Goal: Find specific page/section: Find specific page/section

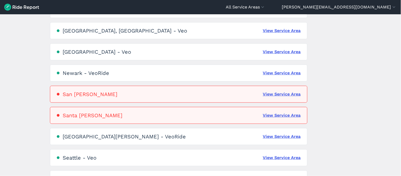
scroll to position [371, 0]
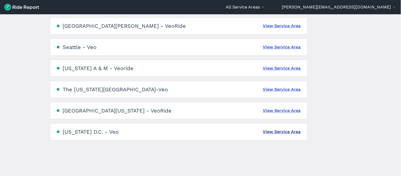
click at [272, 132] on link "View Service Area" at bounding box center [282, 132] width 38 height 6
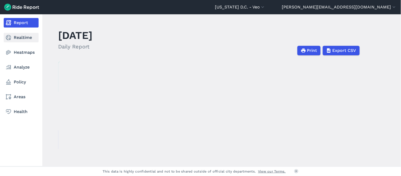
click at [16, 37] on link "Realtime" at bounding box center [21, 38] width 35 height 10
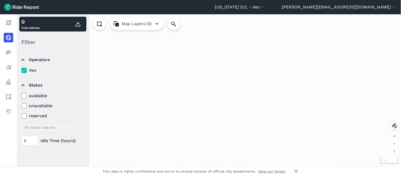
click at [34, 96] on label "available" at bounding box center [53, 96] width 64 height 6
click at [21, 96] on input "available" at bounding box center [21, 94] width 0 height 3
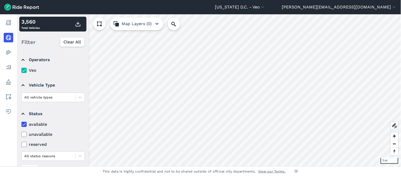
click at [22, 123] on icon at bounding box center [24, 124] width 5 height 5
click at [21, 123] on input "available" at bounding box center [21, 122] width 0 height 3
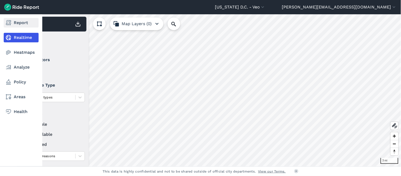
click at [12, 22] on link "Report" at bounding box center [21, 23] width 35 height 10
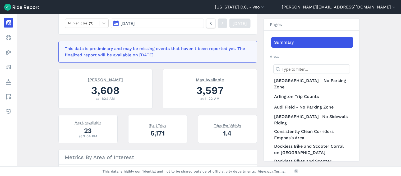
scroll to position [88, 0]
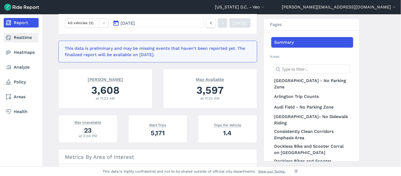
click at [14, 36] on link "Realtime" at bounding box center [21, 38] width 35 height 10
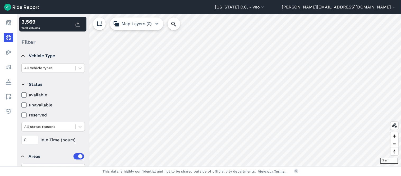
scroll to position [69, 0]
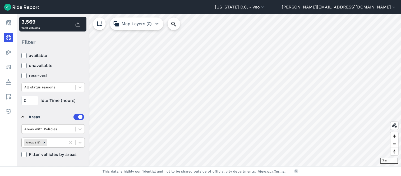
click at [60, 142] on div at bounding box center [55, 142] width 15 height 6
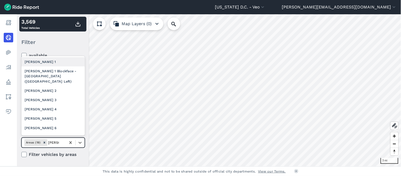
type input "[PERSON_NAME] 2"
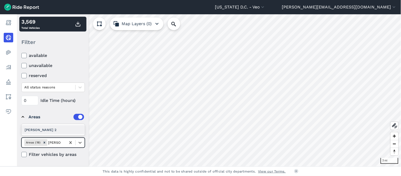
click at [48, 130] on div "[PERSON_NAME] 2" at bounding box center [53, 129] width 64 height 9
click at [56, 142] on icon "Remove Ward 2" at bounding box center [57, 143] width 2 height 2
click at [58, 142] on div at bounding box center [55, 142] width 15 height 6
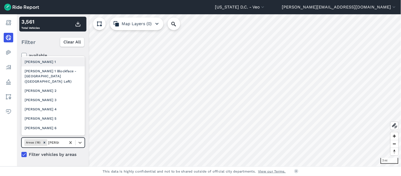
type input "[PERSON_NAME] 3"
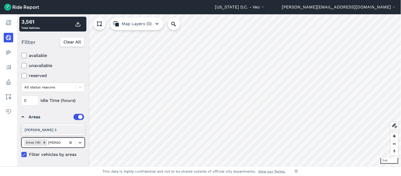
click at [53, 130] on div "[PERSON_NAME] 3" at bounding box center [53, 129] width 64 height 9
click at [55, 142] on icon "Remove Ward 3" at bounding box center [57, 143] width 4 height 4
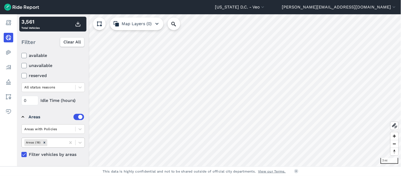
click at [25, 55] on use at bounding box center [23, 55] width 3 height 3
click at [21, 55] on input "available" at bounding box center [21, 53] width 0 height 3
